Goal: Task Accomplishment & Management: Use online tool/utility

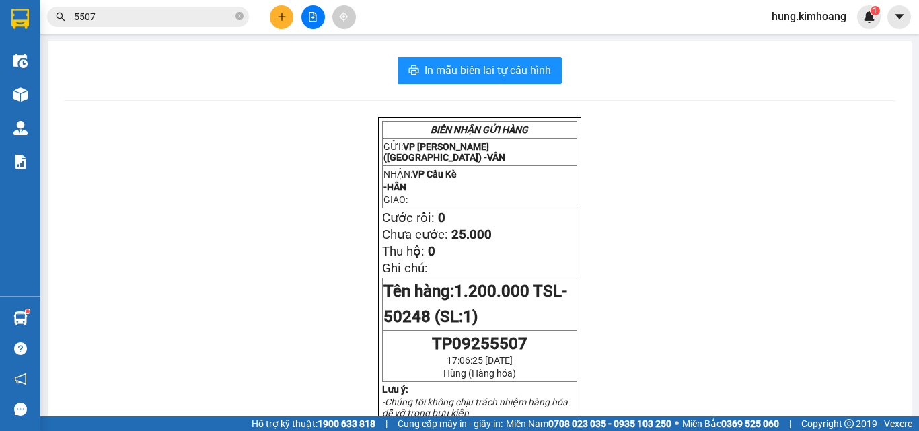
click at [281, 15] on icon "plus" at bounding box center [281, 16] width 9 height 9
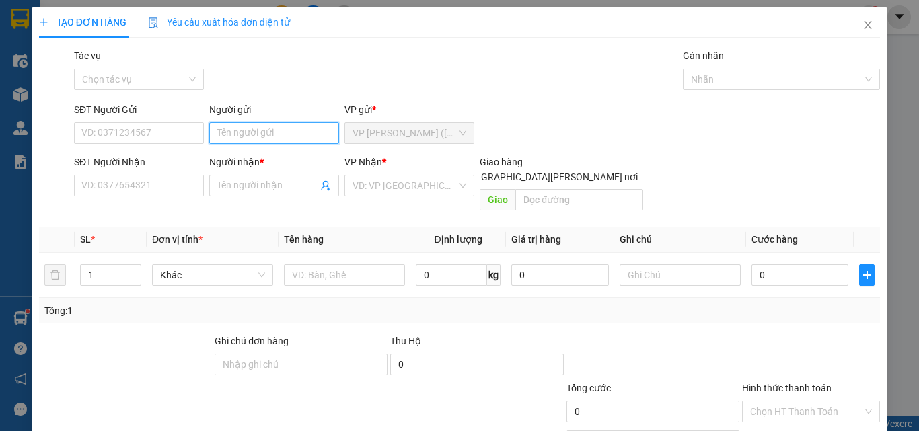
click at [230, 125] on input "Người gửi" at bounding box center [274, 133] width 130 height 22
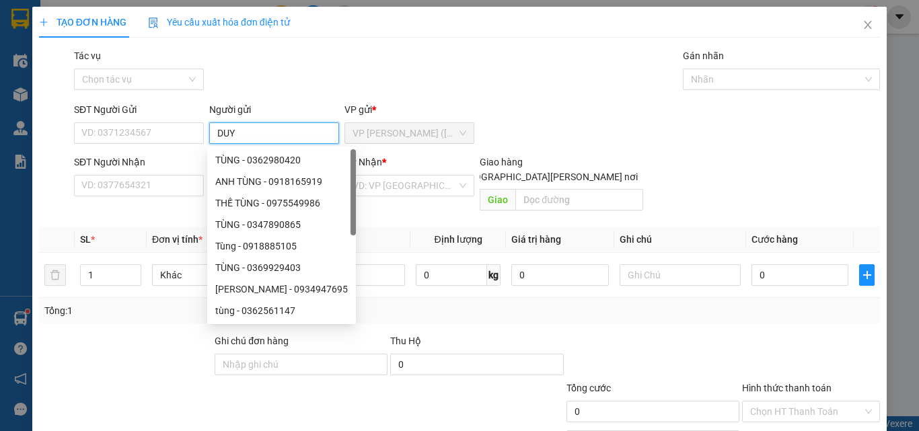
type input "DUY"
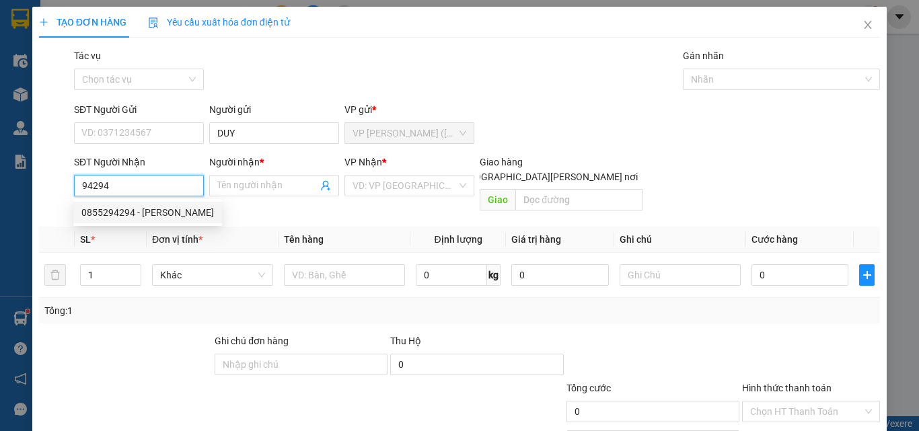
click at [147, 211] on div "0855294294 - [PERSON_NAME]" at bounding box center [147, 212] width 133 height 15
type input "0855294294"
type input "NGUYỆN"
type input "40.000"
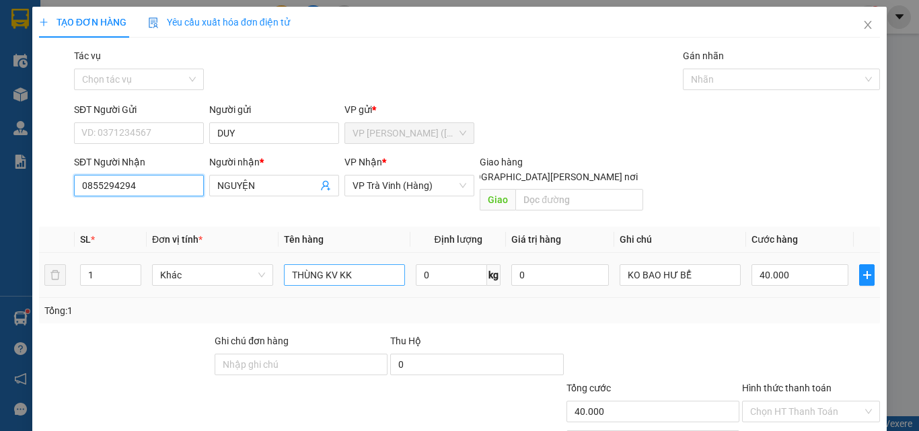
type input "0855294294"
drag, startPoint x: 365, startPoint y: 260, endPoint x: 245, endPoint y: 295, distance: 125.6
click at [245, 295] on div "SL * Đơn vị tính * Tên hàng Định [PERSON_NAME] trị hàng Ghi [PERSON_NAME] hàng …" at bounding box center [459, 275] width 841 height 97
type input "1 HỘP KV KK"
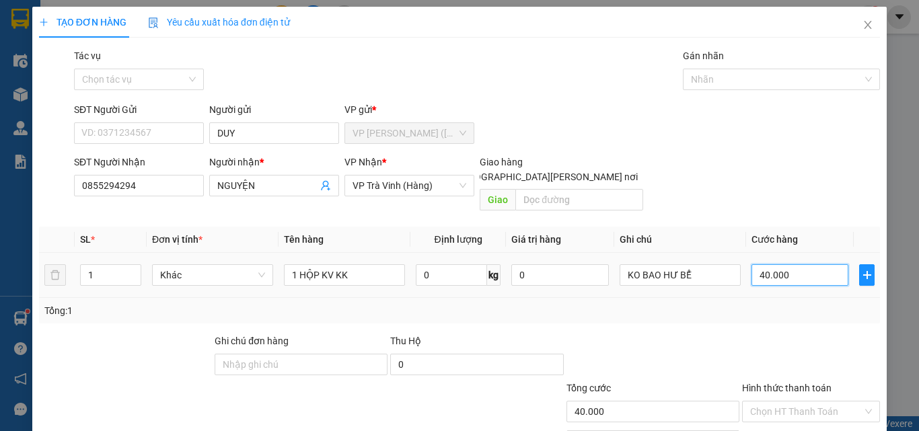
click at [773, 264] on input "40.000" at bounding box center [800, 275] width 97 height 22
type input "2"
type input "20"
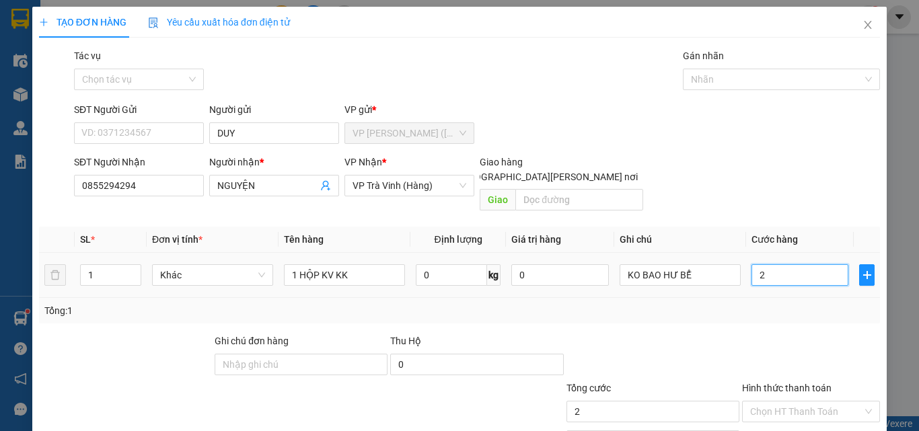
type input "20"
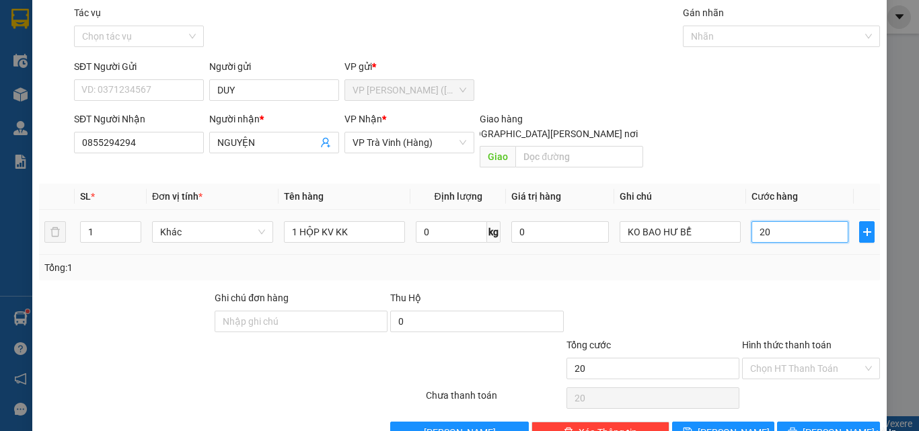
scroll to position [67, 0]
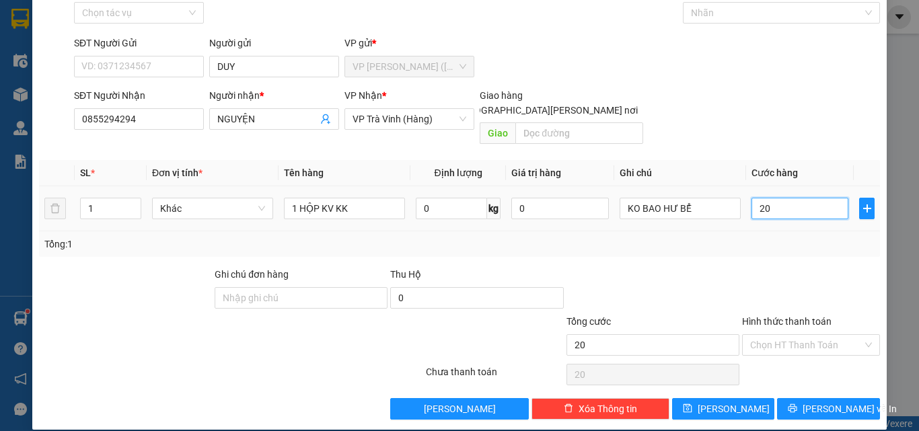
type input "2"
type input "25"
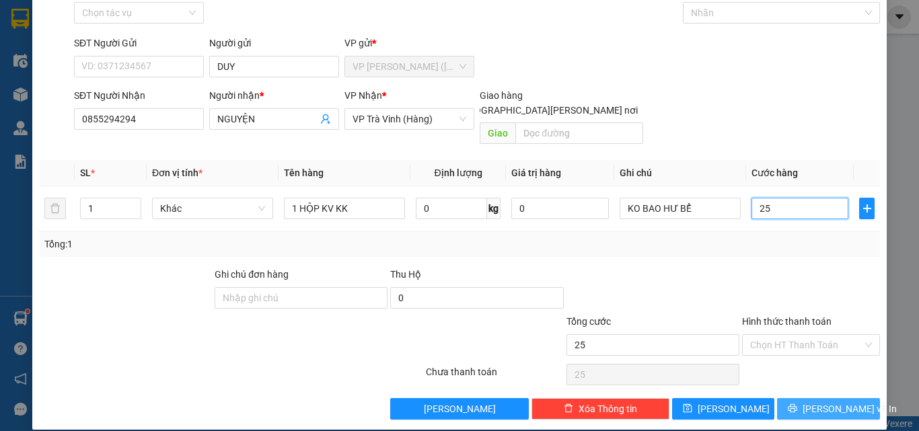
type input "25"
type input "25.000"
click at [854, 399] on button "[PERSON_NAME] và In" at bounding box center [828, 409] width 103 height 22
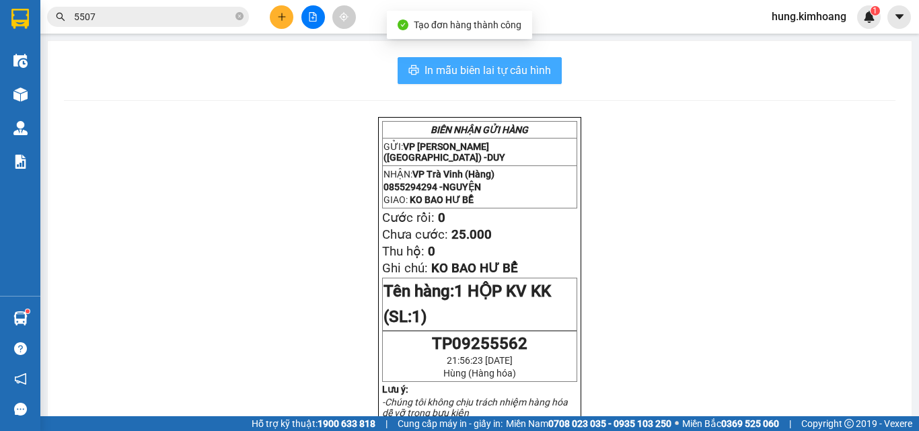
click at [527, 78] on span "In mẫu biên lai tự cấu hình" at bounding box center [488, 70] width 127 height 17
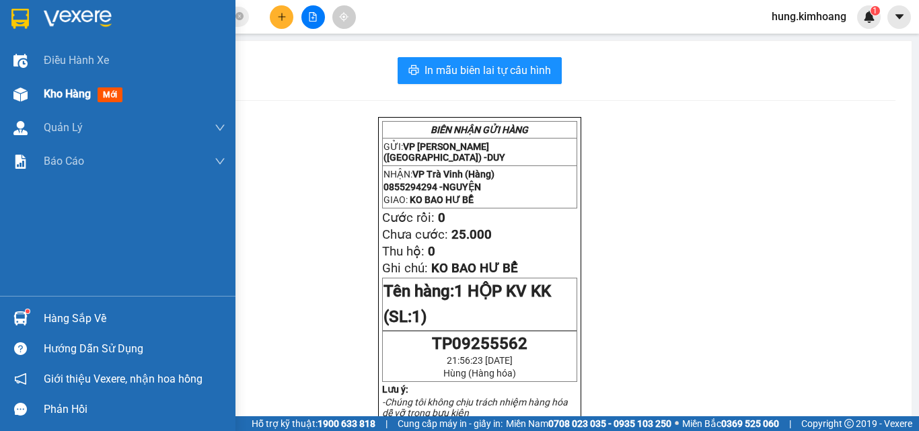
click at [28, 98] on div at bounding box center [21, 95] width 24 height 24
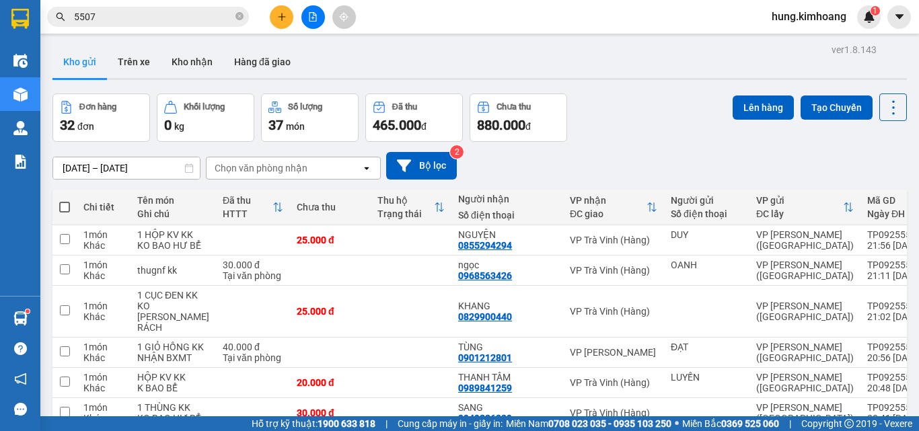
click at [68, 205] on span at bounding box center [64, 207] width 11 height 11
click at [65, 201] on input "checkbox" at bounding box center [65, 201] width 0 height 0
checkbox input "true"
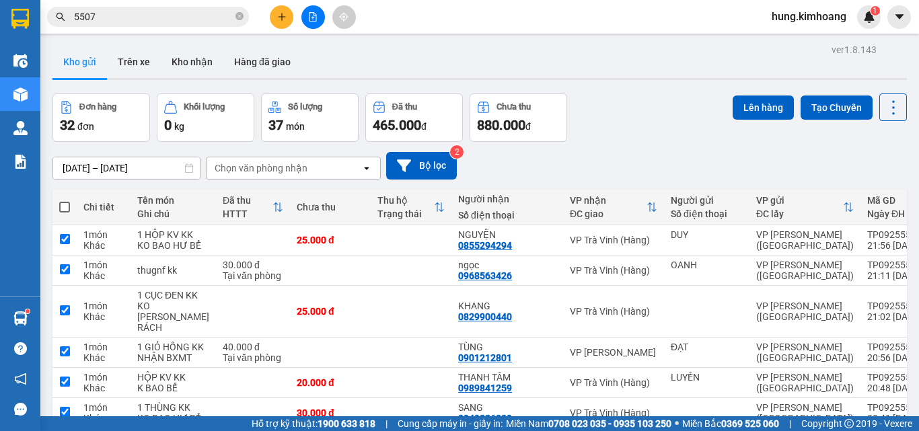
checkbox input "true"
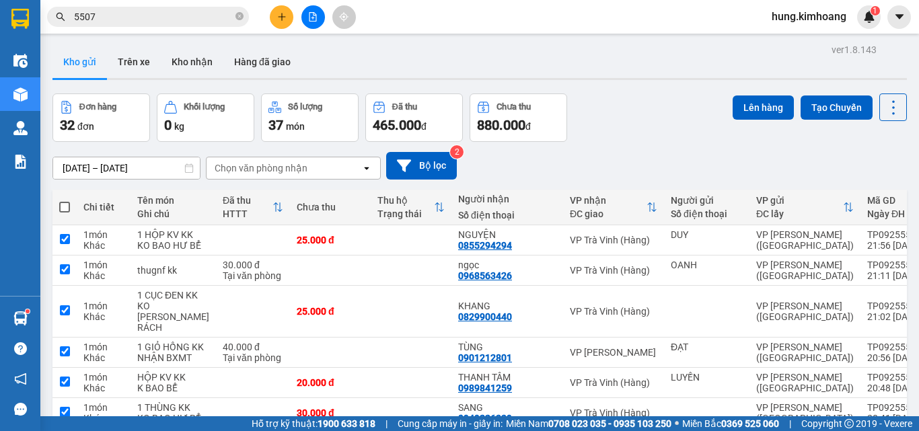
checkbox input "true"
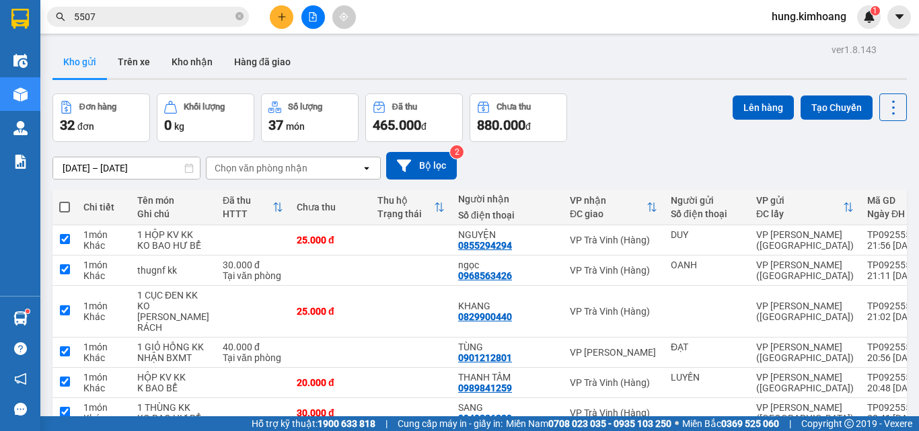
checkbox input "true"
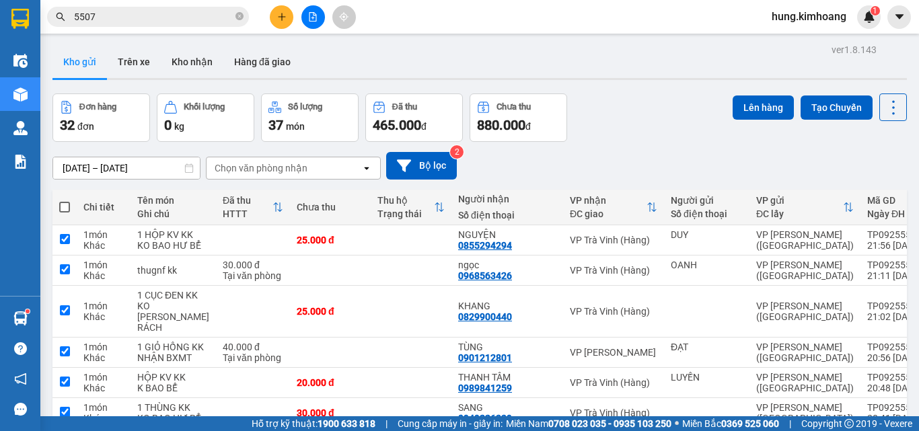
checkbox input "true"
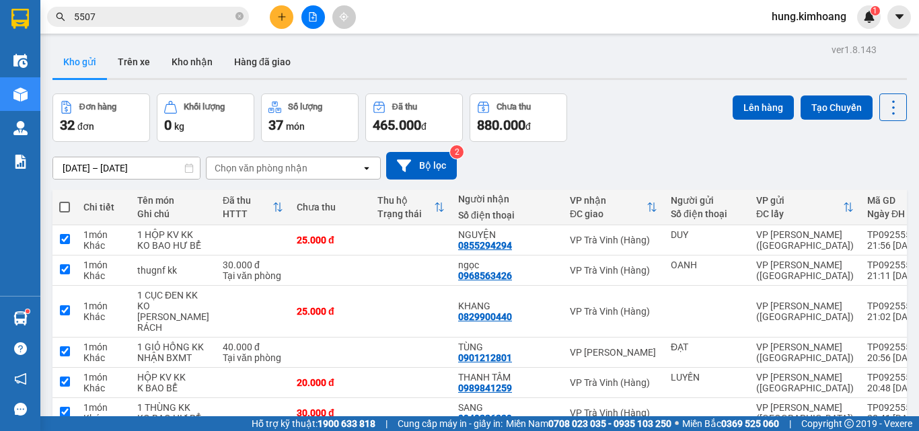
checkbox input "true"
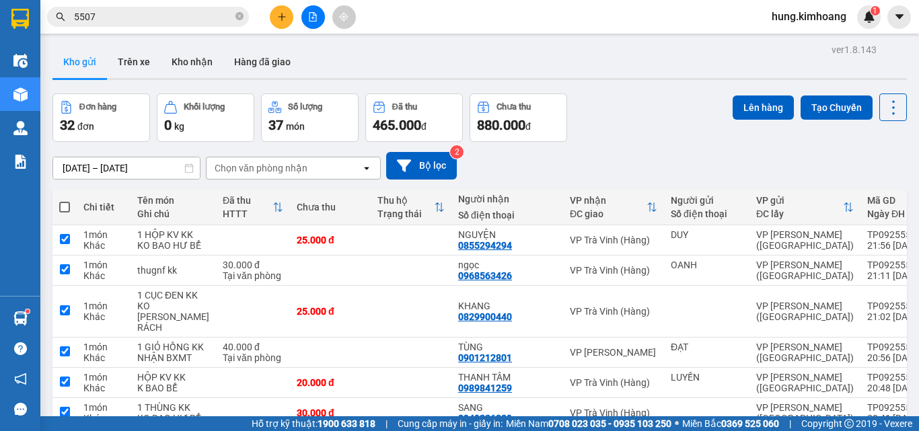
checkbox input "true"
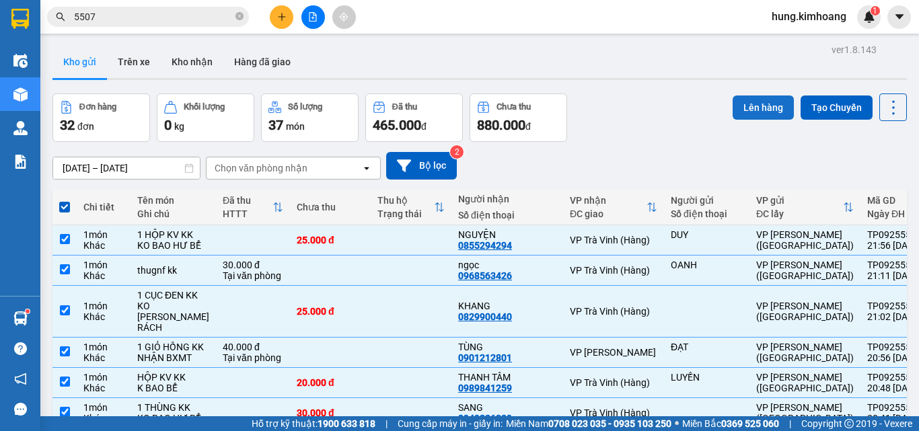
click at [737, 106] on button "Lên hàng" at bounding box center [763, 108] width 61 height 24
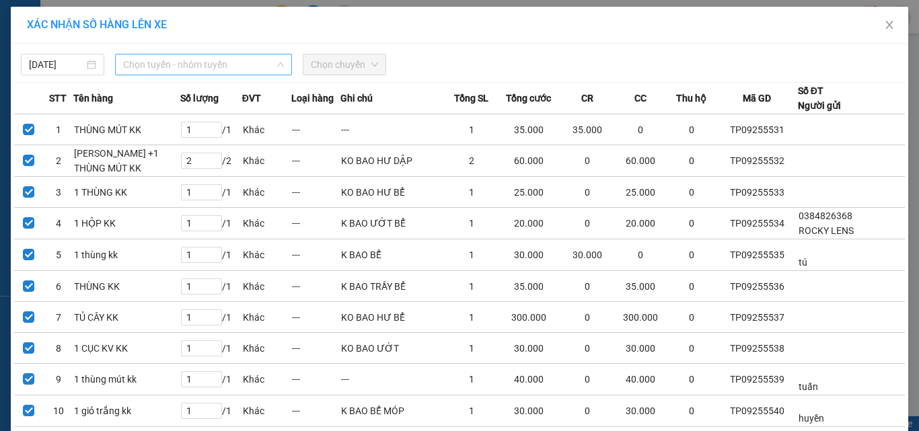
click at [169, 61] on span "Chọn tuyến - nhóm tuyến" at bounding box center [203, 65] width 161 height 20
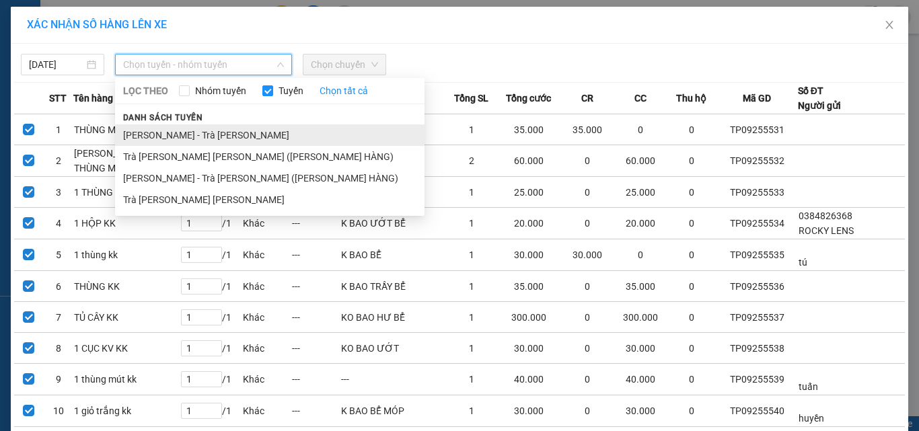
click at [177, 134] on li "[PERSON_NAME] - Trà [PERSON_NAME]" at bounding box center [270, 136] width 310 height 22
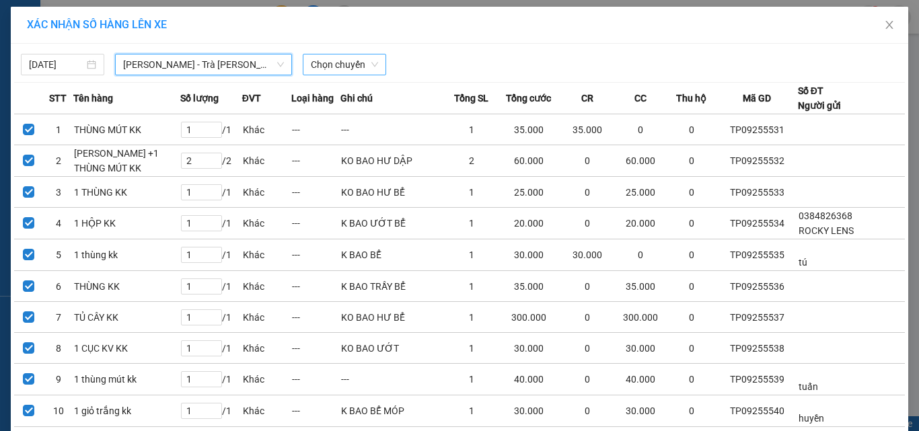
click at [346, 61] on span "Chọn chuyến" at bounding box center [344, 65] width 67 height 20
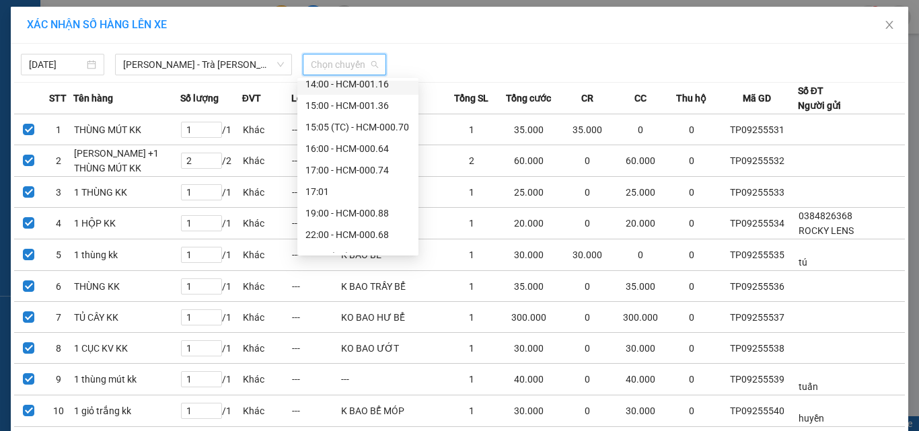
scroll to position [302, 0]
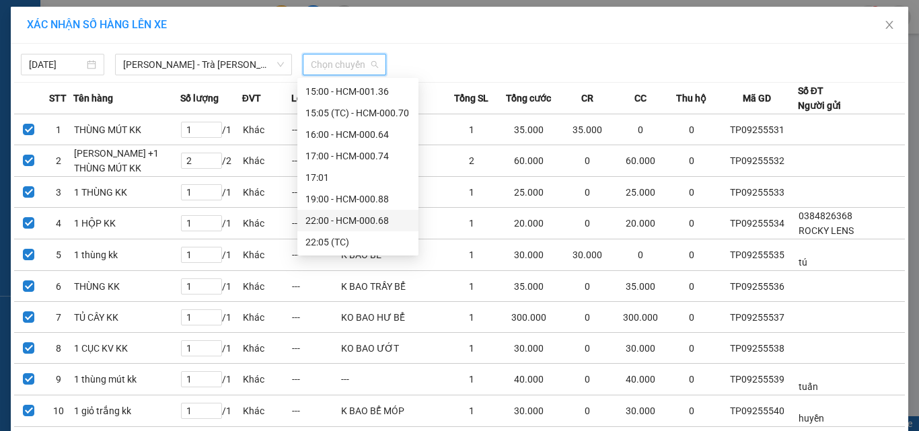
click at [373, 210] on div "22:00 - HCM-000.68" at bounding box center [357, 221] width 121 height 22
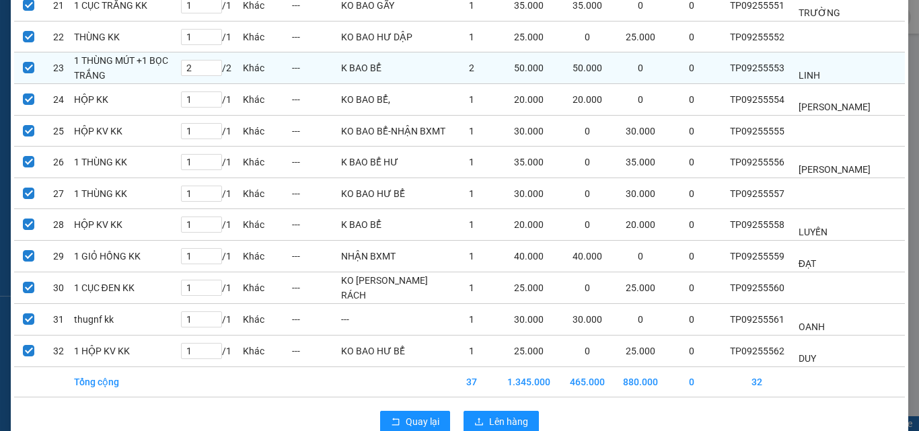
scroll to position [853, 0]
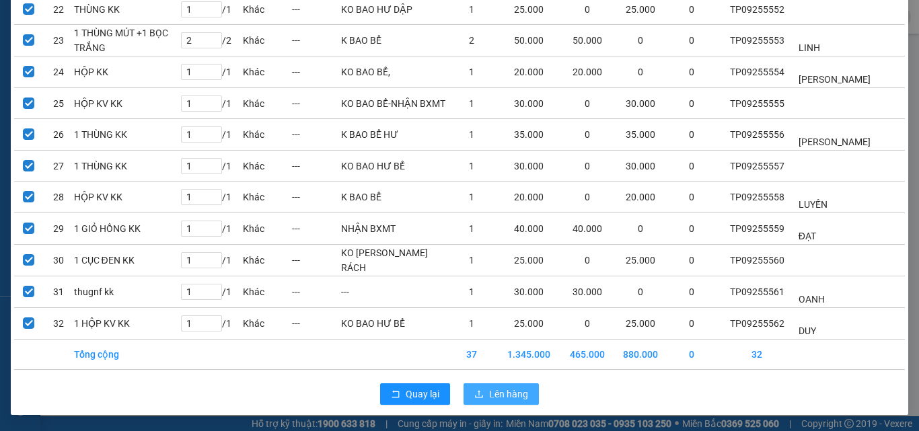
click at [499, 397] on span "Lên hàng" at bounding box center [508, 394] width 39 height 15
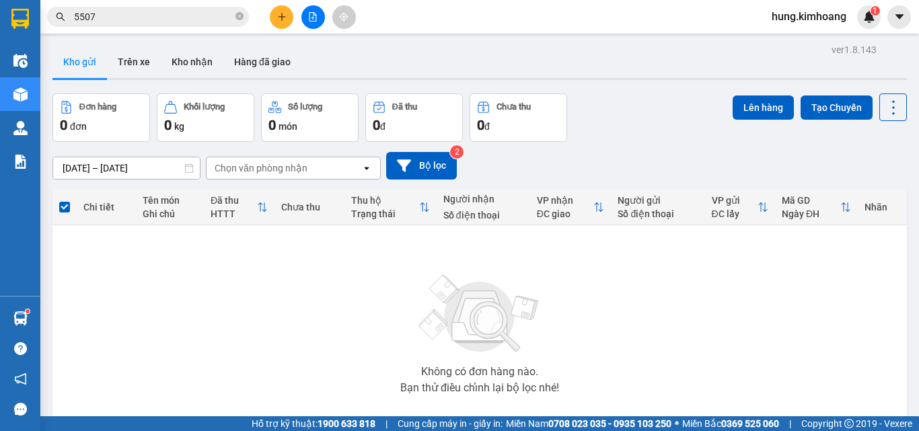
click at [800, 21] on span "hung.kimhoang" at bounding box center [809, 16] width 96 height 17
click at [798, 34] on li "Đăng xuất" at bounding box center [808, 42] width 98 height 22
